Goal: Task Accomplishment & Management: Manage account settings

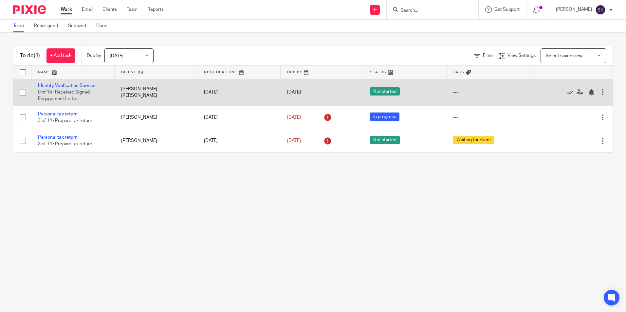
click at [138, 96] on td "[PERSON_NAME] [PERSON_NAME]" at bounding box center [156, 92] width 83 height 27
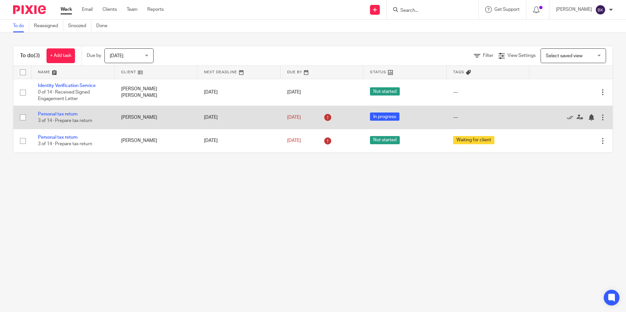
click at [217, 117] on td "5 Jul 2025" at bounding box center [238, 117] width 83 height 23
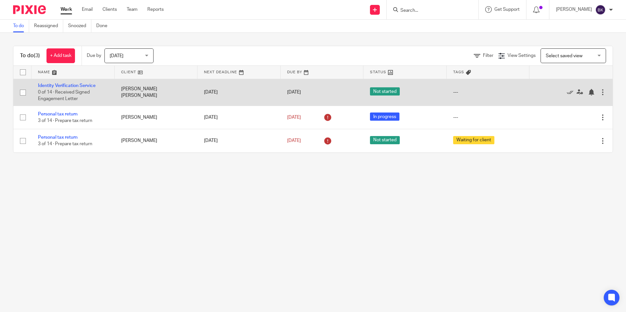
click at [224, 98] on td "[DATE]" at bounding box center [238, 92] width 83 height 27
click at [446, 98] on td "---" at bounding box center [487, 92] width 83 height 27
click at [599, 92] on div at bounding box center [602, 92] width 7 height 7
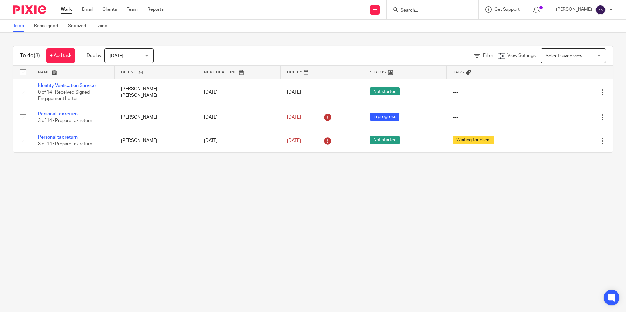
click at [429, 11] on input "Search" at bounding box center [429, 11] width 59 height 6
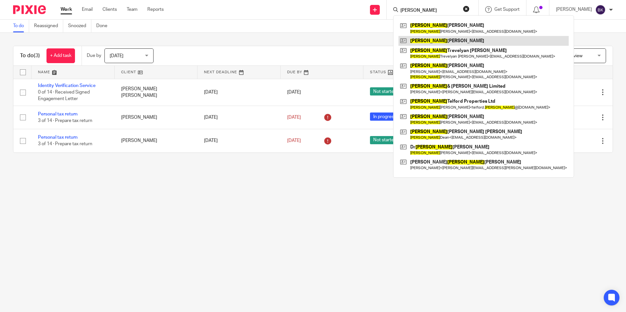
type input "robert"
click at [442, 40] on link at bounding box center [483, 41] width 170 height 10
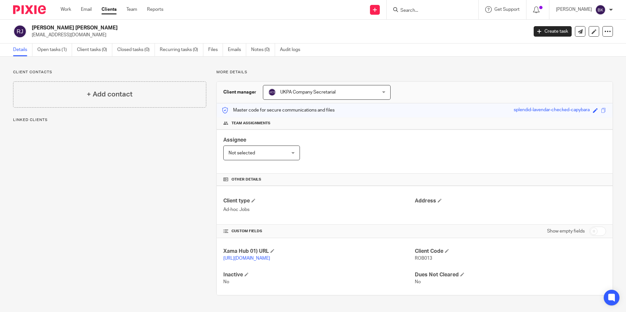
scroll to position [3, 0]
click at [235, 46] on link "Emails" at bounding box center [237, 50] width 18 height 13
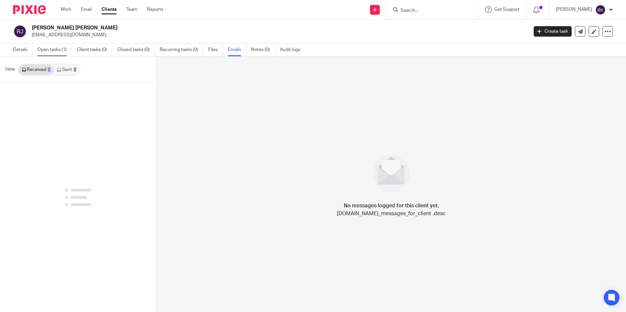
click at [40, 49] on link "Open tasks (1)" at bounding box center [54, 50] width 35 height 13
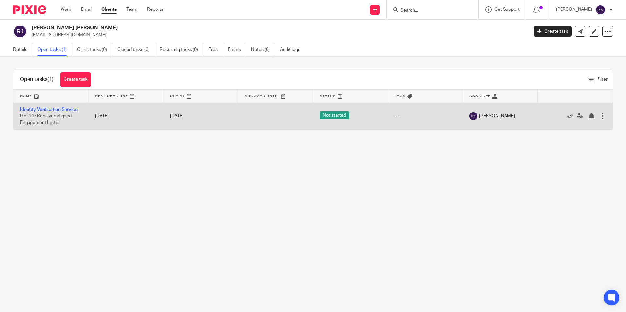
click at [239, 124] on td at bounding box center [275, 116] width 75 height 27
click at [71, 117] on span "0 of 14 · Received Signed Engagement Letter" at bounding box center [46, 119] width 52 height 11
click at [537, 119] on td "Edit task Delete" at bounding box center [574, 116] width 75 height 27
click at [599, 115] on div at bounding box center [602, 116] width 7 height 7
click at [593, 115] on div at bounding box center [592, 114] width 5 height 3
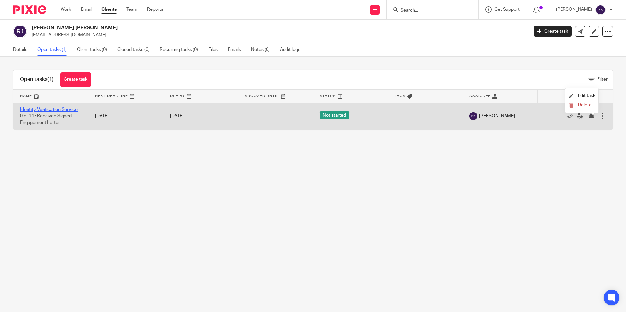
click at [62, 109] on link "Identity Verification Service" at bounding box center [49, 109] width 58 height 5
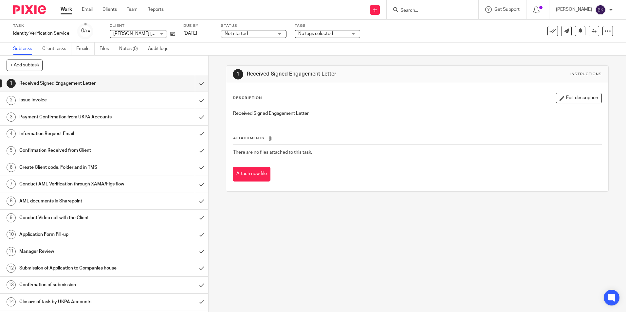
click at [103, 84] on h1 "Received Signed Engagement Letter" at bounding box center [75, 84] width 113 height 10
click at [59, 169] on h1 "Create Client code, Folder and in TMS" at bounding box center [75, 168] width 113 height 10
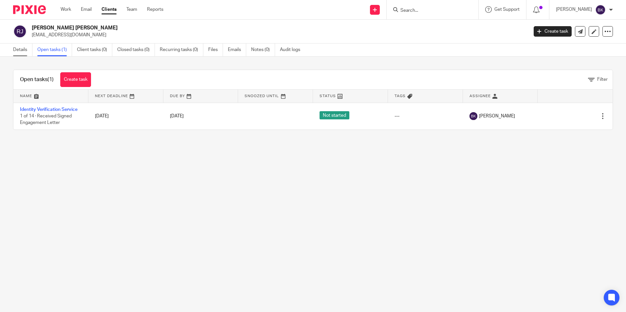
click at [22, 50] on link "Details" at bounding box center [22, 50] width 19 height 13
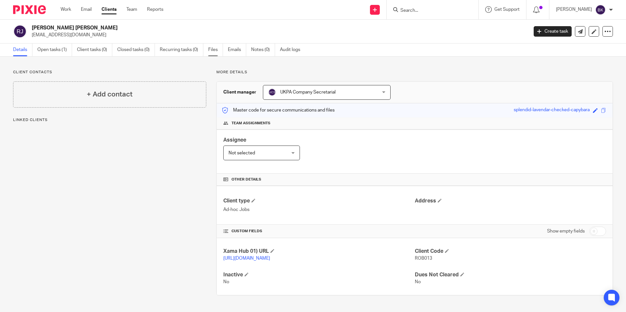
click at [221, 52] on link "Files" at bounding box center [215, 50] width 15 height 13
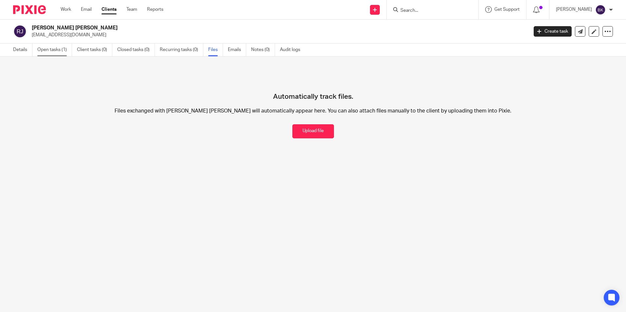
click at [45, 47] on link "Open tasks (1)" at bounding box center [54, 50] width 35 height 13
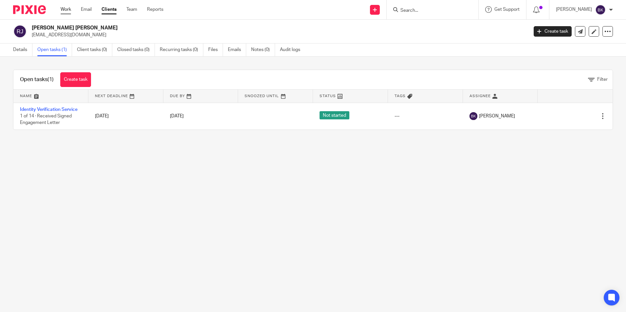
click at [63, 9] on link "Work" at bounding box center [66, 9] width 10 height 7
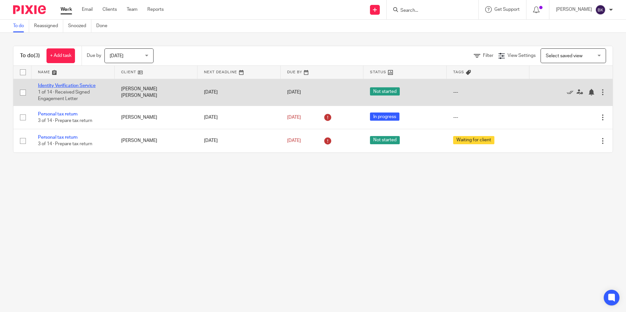
click at [80, 83] on link "Identity Verification Service" at bounding box center [67, 85] width 58 height 5
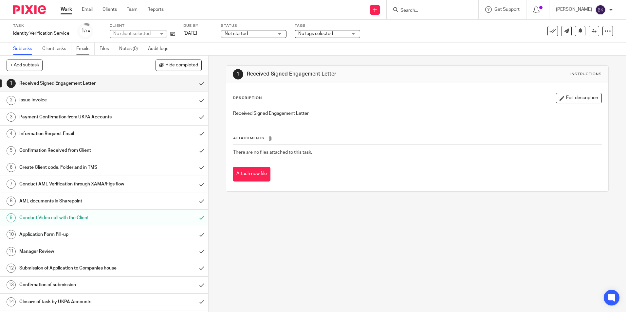
click at [87, 50] on link "Emails" at bounding box center [85, 49] width 18 height 13
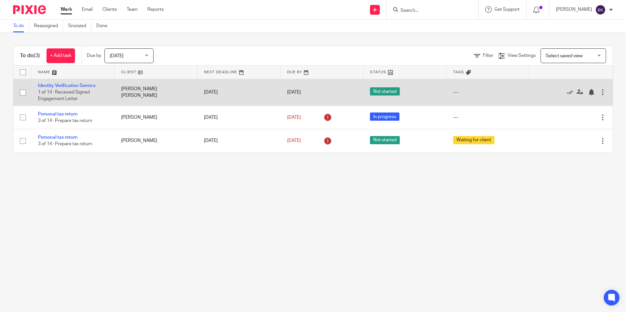
click at [599, 90] on div at bounding box center [602, 92] width 7 height 7
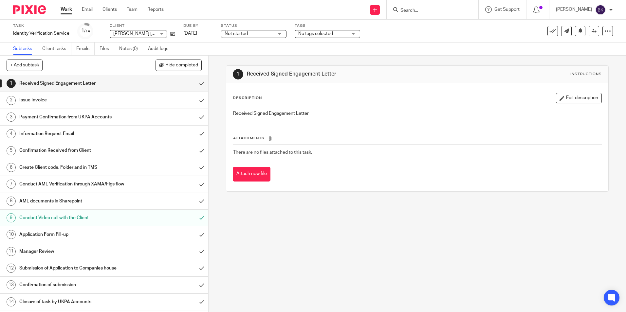
click at [417, 12] on input "Search" at bounding box center [429, 11] width 59 height 6
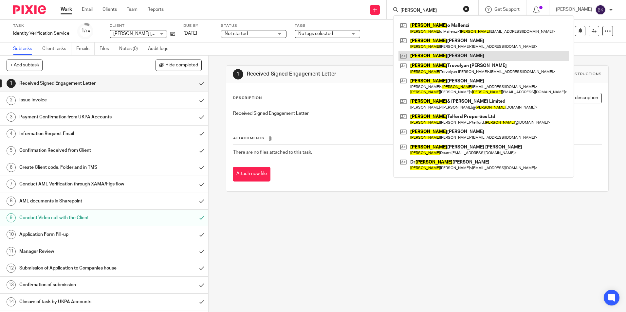
type input "[PERSON_NAME]"
click at [451, 54] on link at bounding box center [483, 56] width 170 height 10
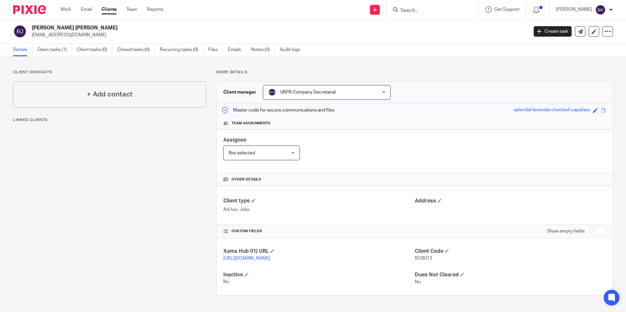
scroll to position [3, 0]
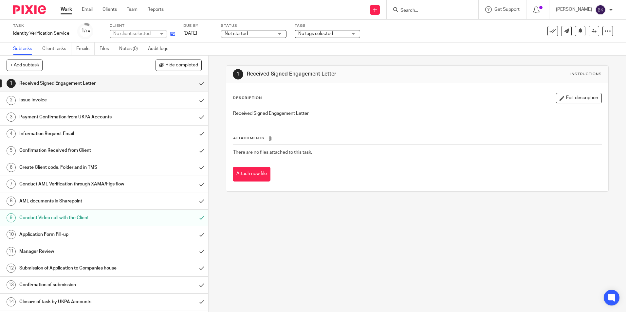
click at [172, 32] on icon at bounding box center [172, 33] width 5 height 5
click at [67, 10] on link "Work" at bounding box center [66, 9] width 11 height 7
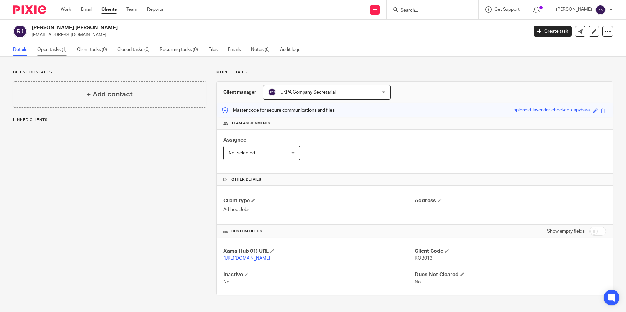
click at [48, 49] on link "Open tasks (1)" at bounding box center [54, 50] width 35 height 13
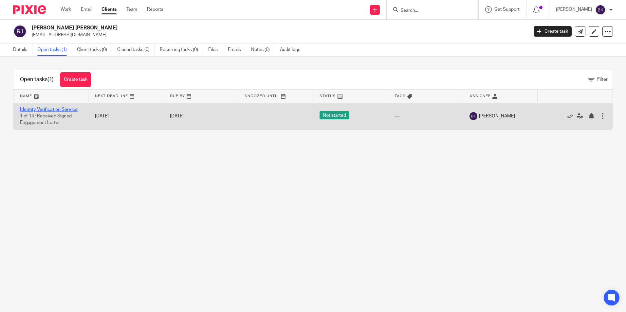
click at [60, 107] on link "Identity Verification Service" at bounding box center [49, 109] width 58 height 5
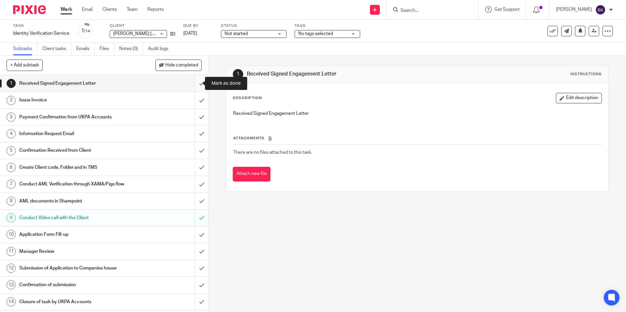
click at [195, 79] on input "submit" at bounding box center [104, 83] width 208 height 16
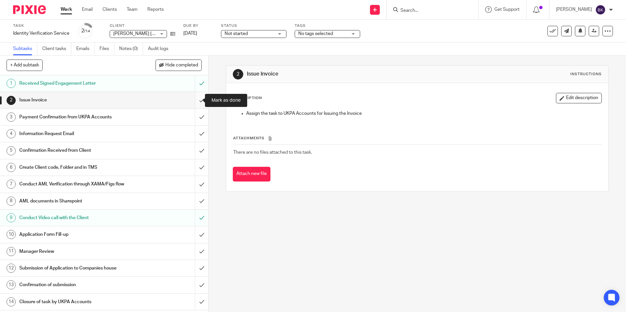
click at [194, 99] on input "submit" at bounding box center [104, 100] width 208 height 16
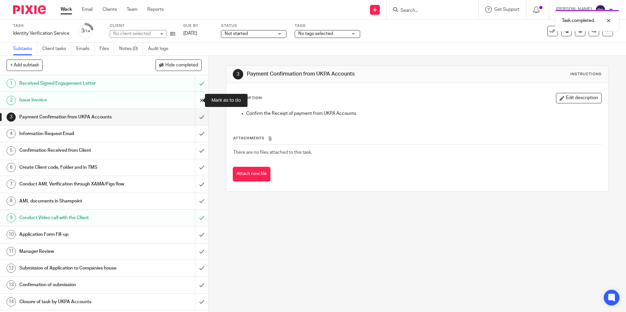
click at [194, 98] on input "submit" at bounding box center [104, 100] width 208 height 16
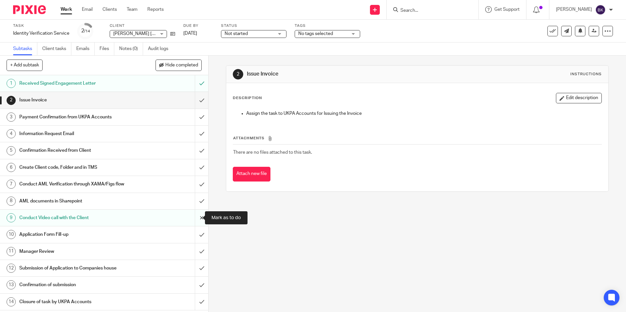
click at [195, 218] on input "submit" at bounding box center [104, 218] width 208 height 16
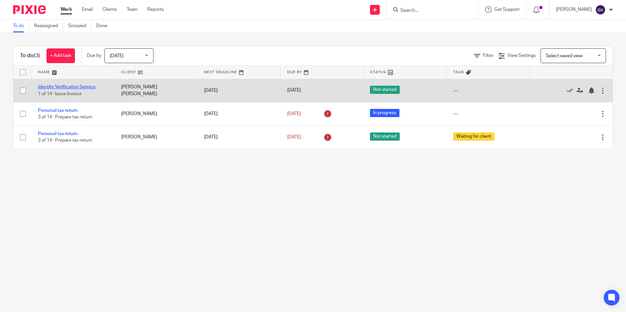
click at [73, 86] on link "Identity Verification Service" at bounding box center [67, 87] width 58 height 5
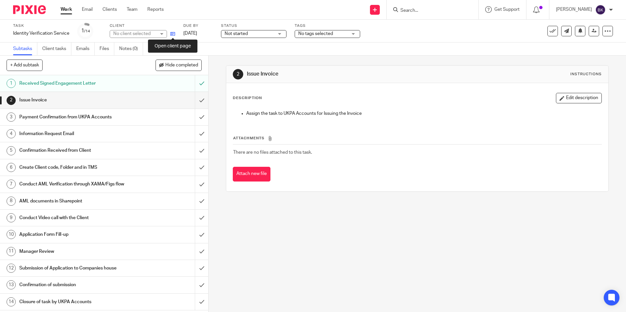
click at [173, 32] on icon at bounding box center [172, 33] width 5 height 5
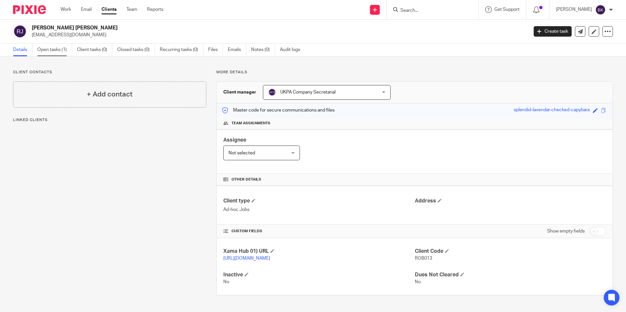
click at [49, 47] on link "Open tasks (1)" at bounding box center [54, 50] width 35 height 13
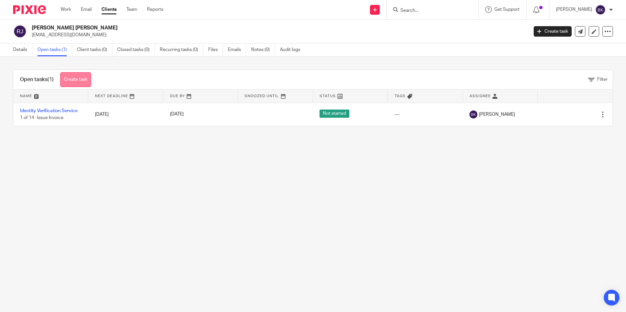
click at [77, 79] on link "Create task" at bounding box center [75, 79] width 31 height 15
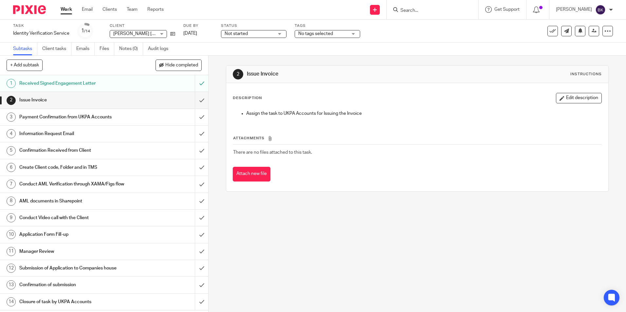
click at [65, 9] on link "Work" at bounding box center [66, 9] width 11 height 7
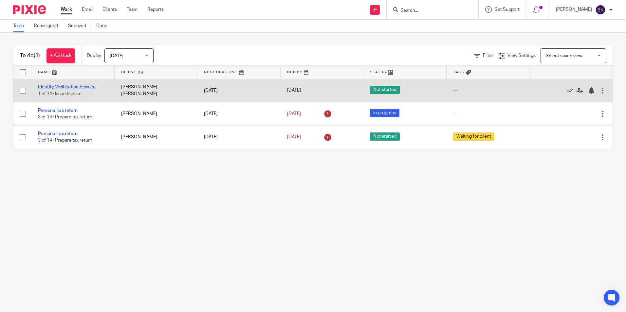
click at [70, 85] on link "Identity Verification Service" at bounding box center [67, 87] width 58 height 5
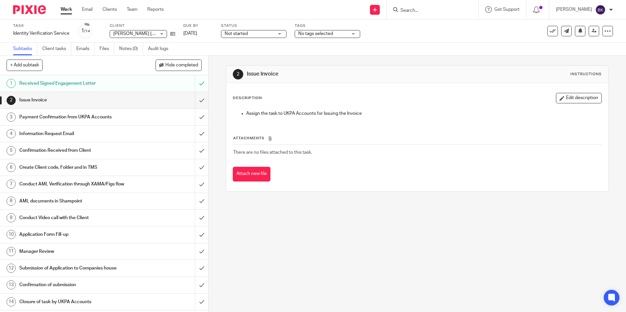
click at [81, 183] on h1 "Conduct AML Verification through XAMA/Figs flow" at bounding box center [75, 184] width 113 height 10
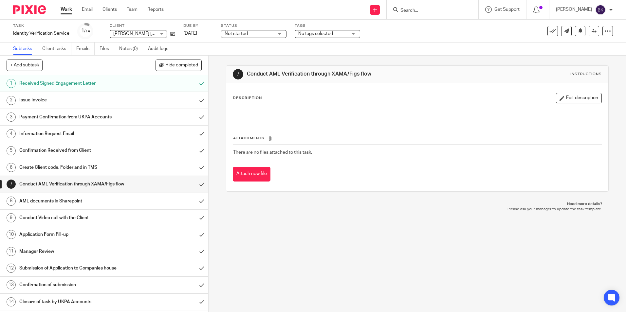
click at [424, 13] on input "Search" at bounding box center [429, 11] width 59 height 6
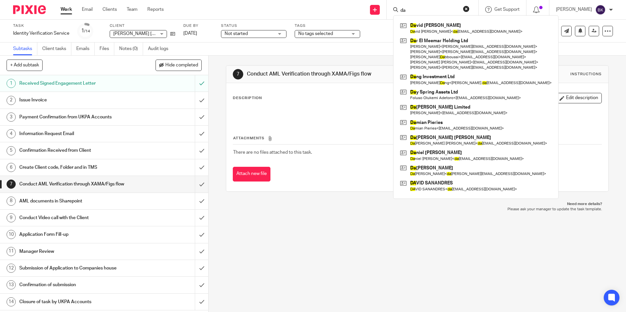
type input "d"
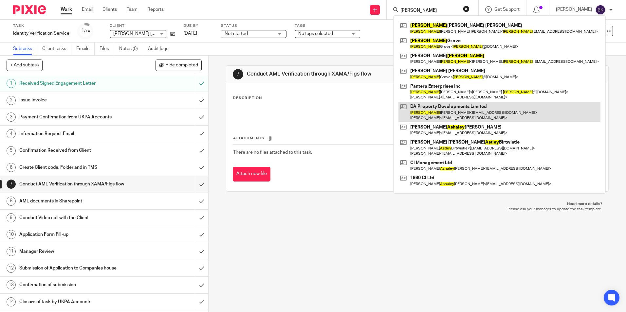
type input "ashley"
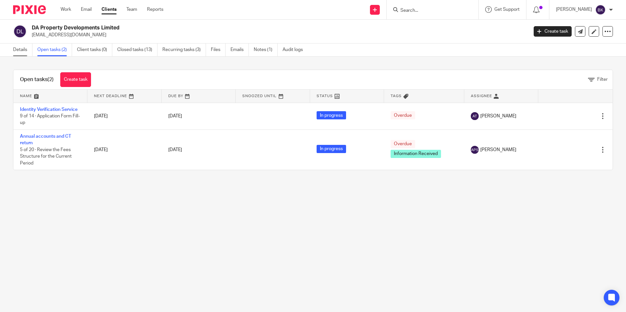
click at [14, 47] on link "Details" at bounding box center [22, 50] width 19 height 13
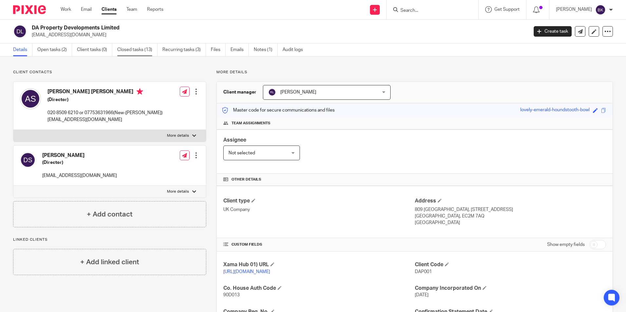
click at [139, 51] on link "Closed tasks (13)" at bounding box center [137, 50] width 40 height 13
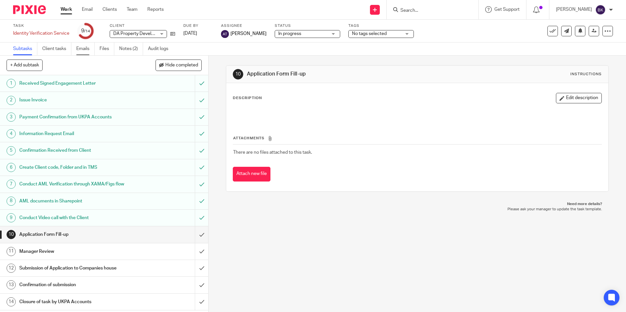
click at [82, 47] on link "Emails" at bounding box center [85, 49] width 18 height 13
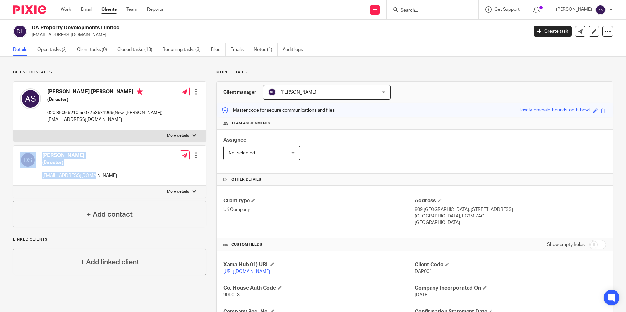
drag, startPoint x: 96, startPoint y: 178, endPoint x: 38, endPoint y: 177, distance: 57.3
click at [38, 177] on div "Dave Sharma (Director) dhravk@tiscali.co.uk Edit contact Create client from con…" at bounding box center [109, 166] width 192 height 40
drag, startPoint x: 38, startPoint y: 177, endPoint x: 116, endPoint y: 179, distance: 78.2
click at [116, 179] on div "Dave Sharma (Director) dhravk@tiscali.co.uk Edit contact Create client from con…" at bounding box center [109, 166] width 192 height 40
drag, startPoint x: 104, startPoint y: 178, endPoint x: 30, endPoint y: 179, distance: 73.3
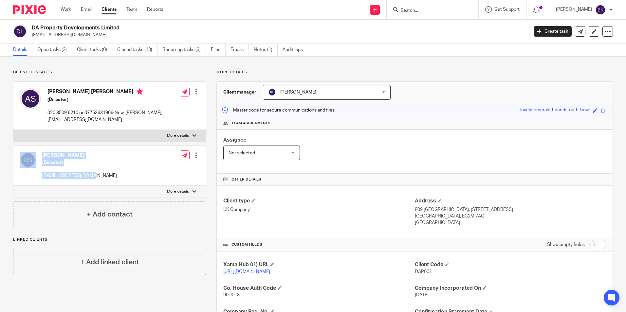
click at [30, 179] on div "Dave Sharma (Director) dhravk@tiscali.co.uk Edit contact Create client from con…" at bounding box center [109, 166] width 192 height 40
click at [144, 98] on div "Ashley Matthew Stanton (Director) 020 8509 6210 or 07753631966(New-Ashley) asta…" at bounding box center [109, 106] width 192 height 48
drag, startPoint x: 109, startPoint y: 122, endPoint x: 45, endPoint y: 122, distance: 63.5
click at [45, 122] on div "Ashley Matthew Stanton (Director) 020 8509 6210 or 07753631966(New-Ashley) asta…" at bounding box center [91, 105] width 143 height 41
click at [161, 147] on div "Dave Sharma (Director) dhravk@tiscali.co.uk Edit contact Create client from con…" at bounding box center [109, 166] width 192 height 40
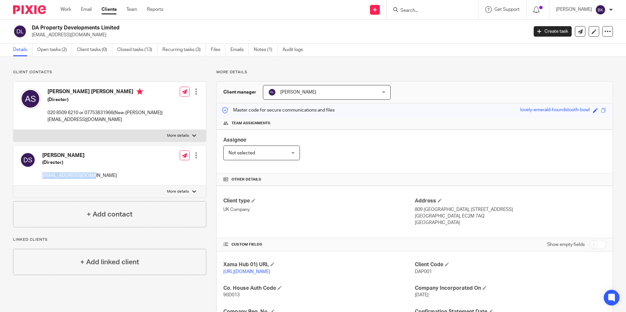
drag, startPoint x: 85, startPoint y: 175, endPoint x: 43, endPoint y: 177, distance: 42.6
click at [43, 177] on div "Dave Sharma (Director) dhravk@tiscali.co.uk Edit contact Create client from con…" at bounding box center [109, 166] width 192 height 40
copy p "dhravk@tiscali.co.uk"
click at [121, 157] on div "Dave Sharma (Director) dhravk@tiscali.co.uk Edit contact Create client from con…" at bounding box center [109, 166] width 192 height 40
click at [190, 191] on label "More details" at bounding box center [109, 192] width 192 height 12
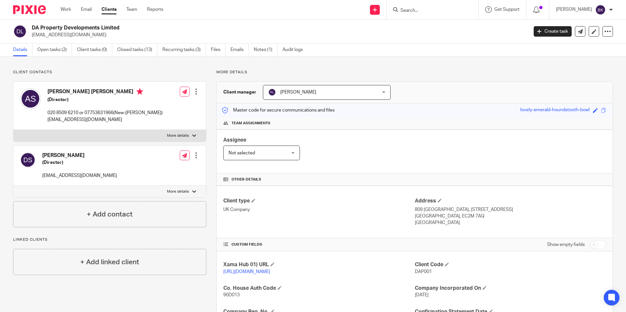
click at [13, 186] on input "More details" at bounding box center [13, 186] width 0 height 0
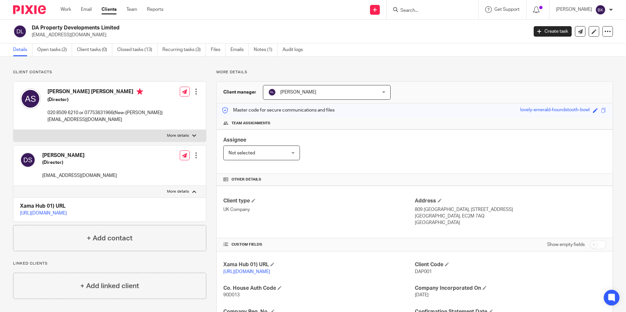
click at [130, 164] on div "Dave Sharma (Director) dhravk@tiscali.co.uk Edit contact Create client from con…" at bounding box center [109, 166] width 192 height 40
click at [193, 154] on div at bounding box center [196, 155] width 7 height 7
click at [103, 169] on div "Dave Sharma (Director) dhravk@tiscali.co.uk Edit contact Create client from con…" at bounding box center [109, 166] width 192 height 40
click at [54, 157] on h4 "[PERSON_NAME]" at bounding box center [79, 155] width 75 height 7
click at [58, 153] on h4 "[PERSON_NAME]" at bounding box center [79, 155] width 75 height 7
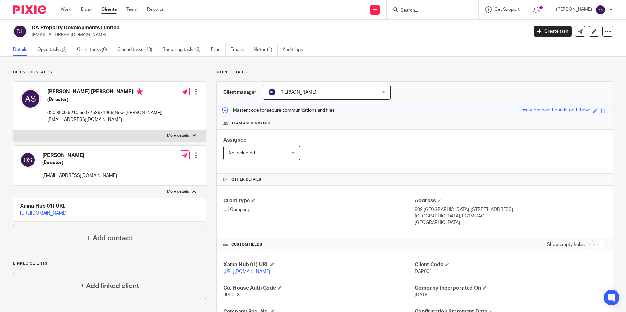
click at [95, 156] on div "Dave Sharma (Director) dhravk@tiscali.co.uk Edit contact Create client from con…" at bounding box center [109, 166] width 192 height 40
click at [189, 192] on label "More details" at bounding box center [109, 192] width 192 height 12
click at [13, 186] on input "More details" at bounding box center [13, 186] width 0 height 0
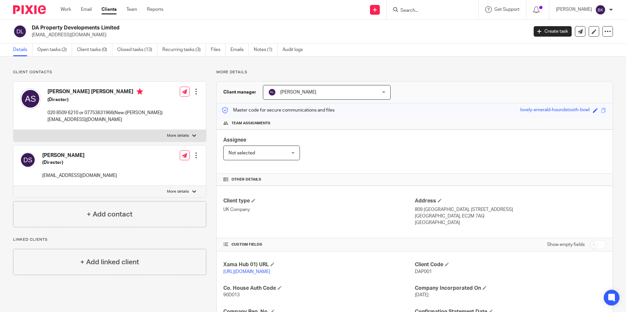
click at [192, 191] on div at bounding box center [194, 192] width 4 height 4
click at [13, 186] on input "More details" at bounding box center [13, 186] width 0 height 0
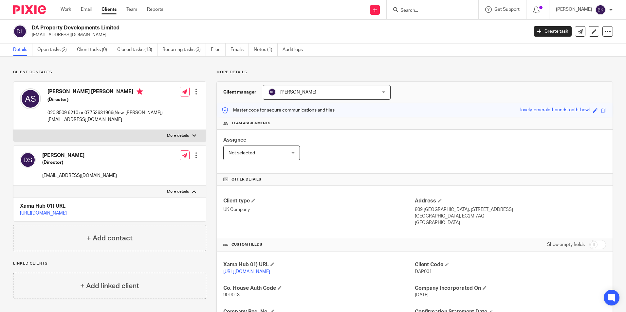
click at [192, 191] on div at bounding box center [194, 192] width 4 height 4
click at [13, 186] on input "More details" at bounding box center [13, 186] width 0 height 0
checkbox input "false"
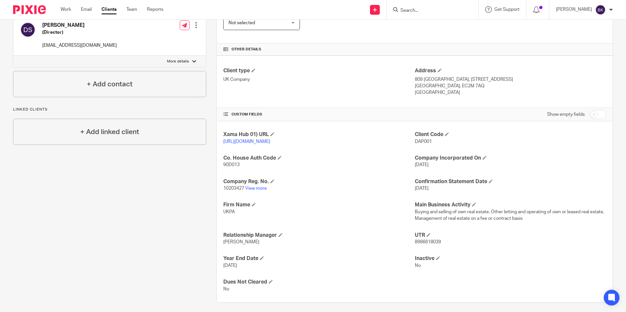
scroll to position [131, 0]
click at [260, 191] on p "10203427 View more" at bounding box center [318, 188] width 191 height 7
click at [260, 190] on link "View more" at bounding box center [256, 188] width 22 height 5
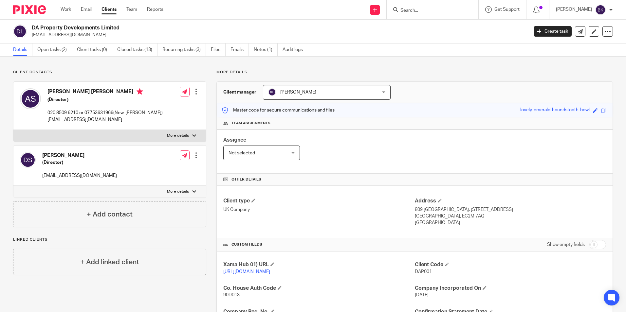
drag, startPoint x: 79, startPoint y: 33, endPoint x: 32, endPoint y: 32, distance: 47.5
click at [32, 32] on p "ashleyspmi@gmail.com" at bounding box center [278, 35] width 492 height 7
copy p "ashleyspmi@gmail.com"
click at [63, 9] on link "Work" at bounding box center [66, 9] width 10 height 7
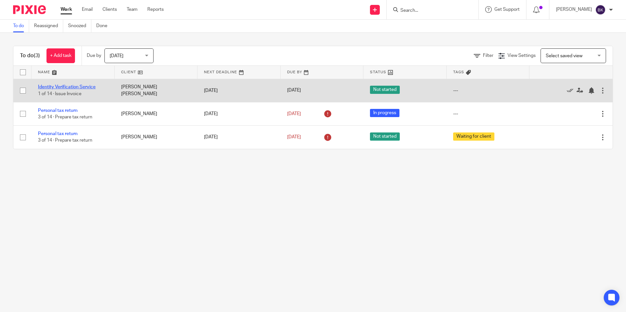
click at [78, 87] on link "Identity Verification Service" at bounding box center [67, 87] width 58 height 5
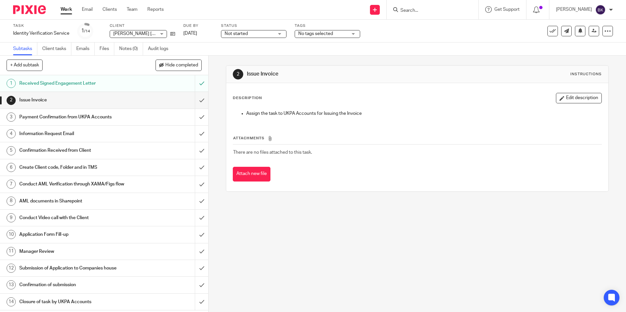
click at [163, 33] on div "Robert CY Jones Robert CY Jones" at bounding box center [138, 34] width 57 height 8
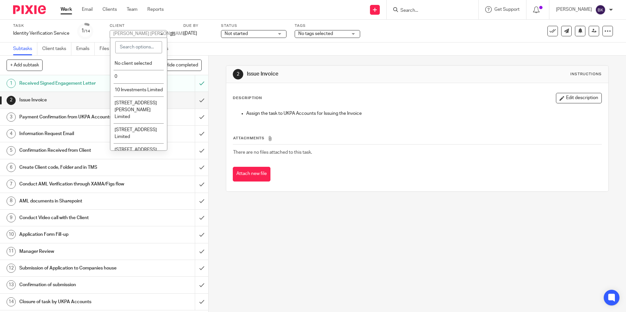
click at [163, 33] on div "Robert CY Jones Robert CY Jones" at bounding box center [138, 34] width 57 height 8
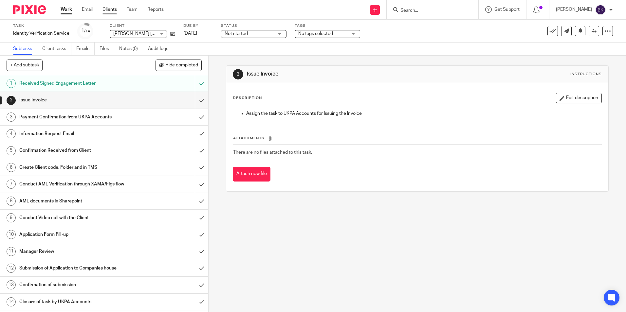
click at [114, 9] on link "Clients" at bounding box center [109, 9] width 14 height 7
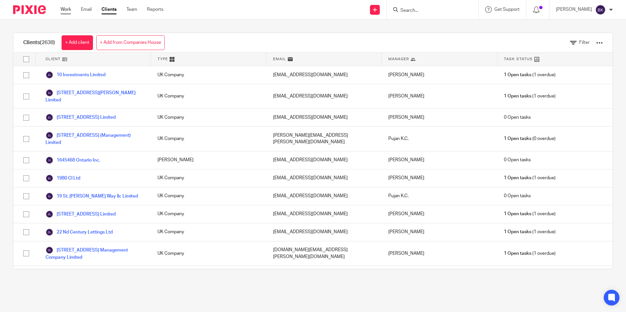
click at [69, 9] on link "Work" at bounding box center [66, 9] width 10 height 7
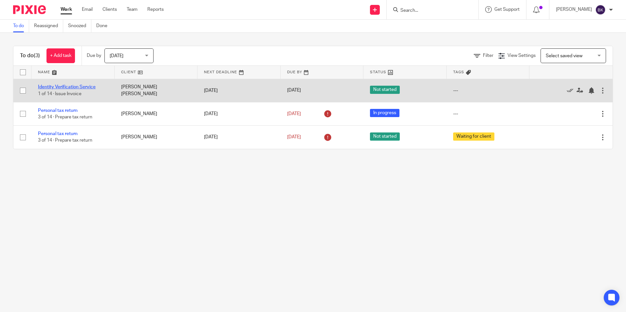
click at [77, 88] on link "Identity Verification Service" at bounding box center [67, 87] width 58 height 5
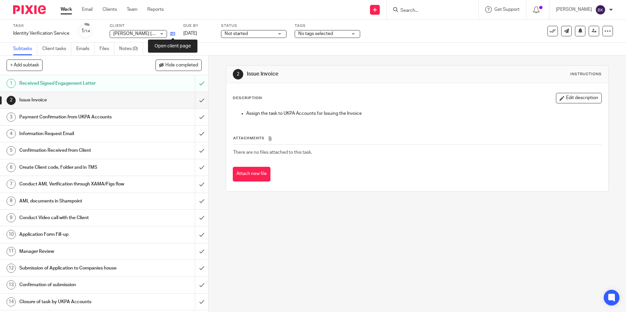
click at [174, 34] on icon at bounding box center [172, 33] width 5 height 5
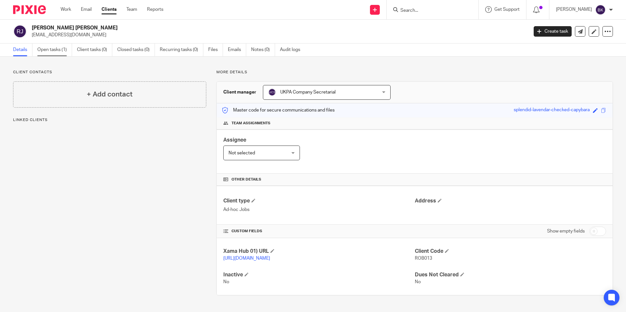
click at [44, 49] on link "Open tasks (1)" at bounding box center [54, 50] width 35 height 13
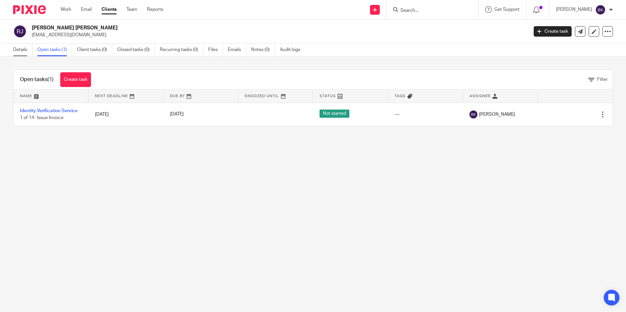
click at [21, 49] on link "Details" at bounding box center [22, 50] width 19 height 13
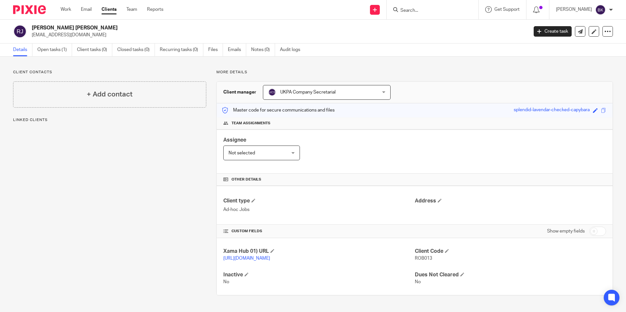
scroll to position [3, 0]
drag, startPoint x: 98, startPoint y: 31, endPoint x: 33, endPoint y: 34, distance: 65.5
click at [33, 34] on p "[EMAIL_ADDRESS][DOMAIN_NAME]" at bounding box center [278, 35] width 492 height 7
copy p "[EMAIL_ADDRESS][DOMAIN_NAME]"
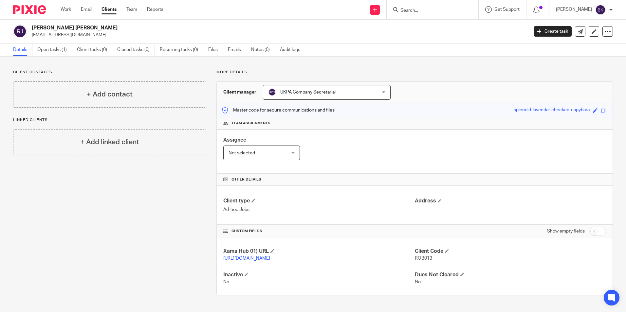
click at [115, 29] on h2 "[PERSON_NAME] [PERSON_NAME]" at bounding box center [228, 28] width 393 height 7
click at [426, 10] on input "Search" at bounding box center [429, 11] width 59 height 6
type input "[PERSON_NAME]"
click at [436, 32] on div "[PERSON_NAME] [PERSON_NAME]" at bounding box center [445, 25] width 105 height 20
click at [436, 27] on link at bounding box center [445, 26] width 95 height 10
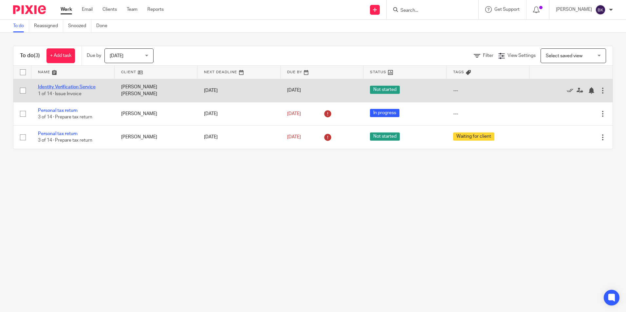
click at [86, 86] on link "Identity Verification Service" at bounding box center [67, 87] width 58 height 5
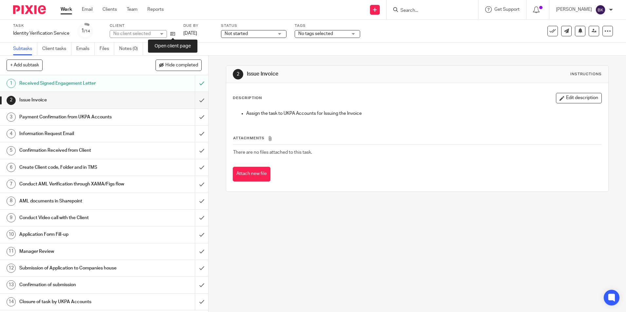
click at [176, 33] on div "Task Identity Verification Service Save Identity Verification Service 1 /14 Cli…" at bounding box center [263, 31] width 500 height 16
click at [174, 33] on icon at bounding box center [172, 33] width 5 height 5
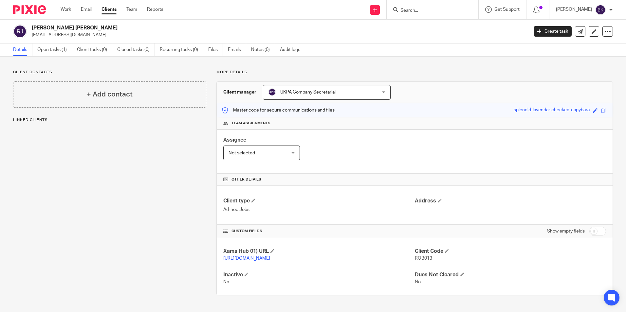
drag, startPoint x: 99, startPoint y: 35, endPoint x: 30, endPoint y: 37, distance: 68.7
click at [30, 37] on div "Robert CY Jones producers@speed-of-light.co.uk" at bounding box center [268, 32] width 510 height 14
copy p "producers@speed-of-light.co.uk"
click at [67, 10] on link "Work" at bounding box center [66, 9] width 10 height 7
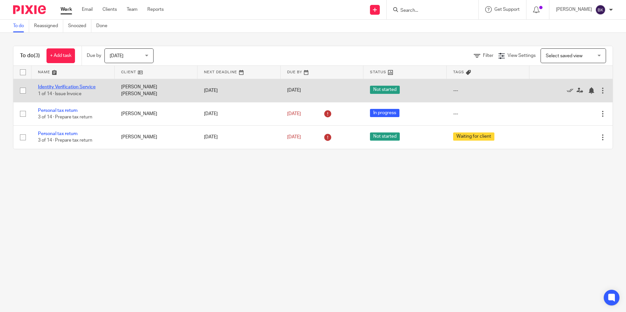
click at [78, 85] on link "Identity Verification Service" at bounding box center [67, 87] width 58 height 5
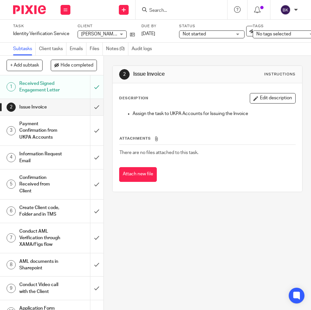
click at [58, 11] on div "Work Email Clients Team Reports Settings" at bounding box center [65, 9] width 23 height 19
click at [88, 7] on div "Send new email Create task Add client Get Support Contact Support Help Document…" at bounding box center [194, 9] width 234 height 19
click at [132, 32] on icon at bounding box center [132, 34] width 5 height 5
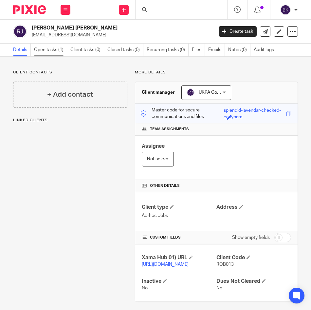
drag, startPoint x: 0, startPoint y: 0, endPoint x: 52, endPoint y: 50, distance: 72.0
click at [52, 50] on link "Open tasks (1)" at bounding box center [50, 50] width 33 height 13
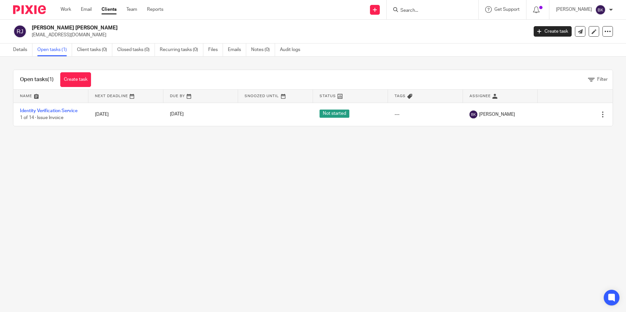
click at [38, 48] on link "Open tasks (1)" at bounding box center [54, 50] width 35 height 13
click at [23, 48] on link "Details" at bounding box center [22, 50] width 19 height 13
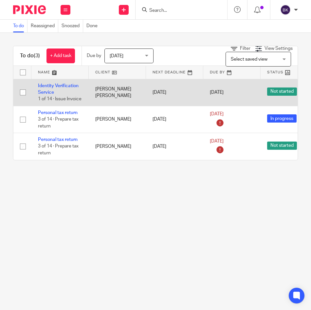
click at [91, 89] on td "[PERSON_NAME] [PERSON_NAME]" at bounding box center [117, 92] width 57 height 27
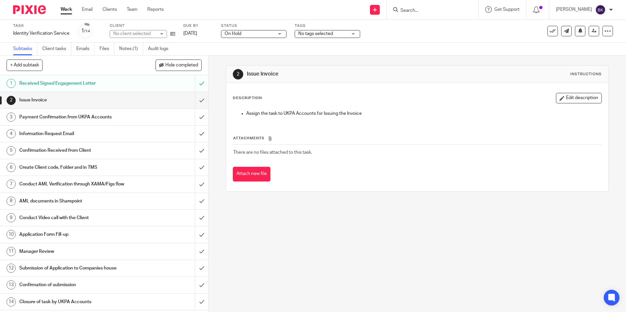
click at [65, 9] on link "Work" at bounding box center [66, 9] width 11 height 7
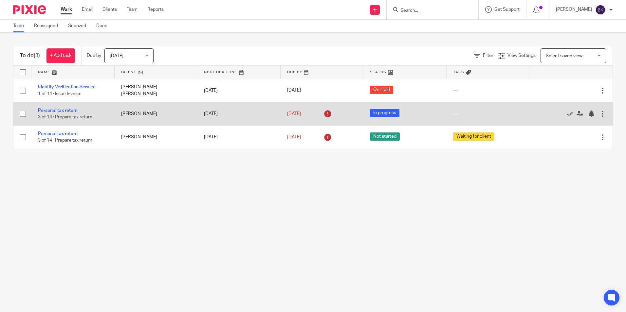
click at [88, 121] on td "Personal tax return 3 of 14 · Prepare tax return" at bounding box center [72, 113] width 83 height 23
